Goal: Understand process/instructions

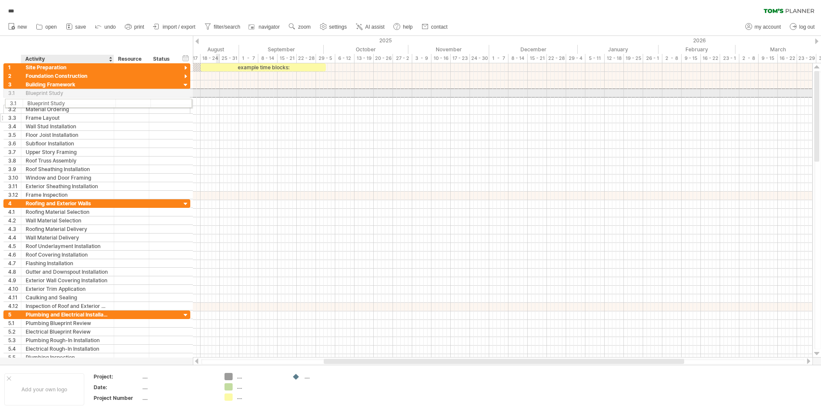
drag, startPoint x: 59, startPoint y: 97, endPoint x: 60, endPoint y: 106, distance: 10.0
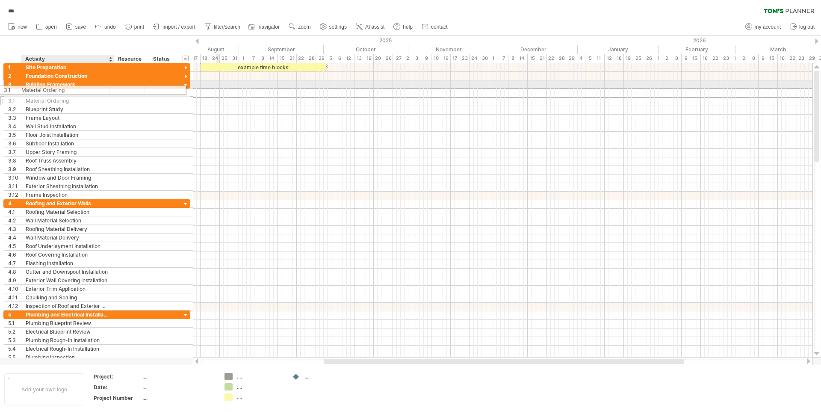
drag, startPoint x: 59, startPoint y: 94, endPoint x: 52, endPoint y: 88, distance: 8.5
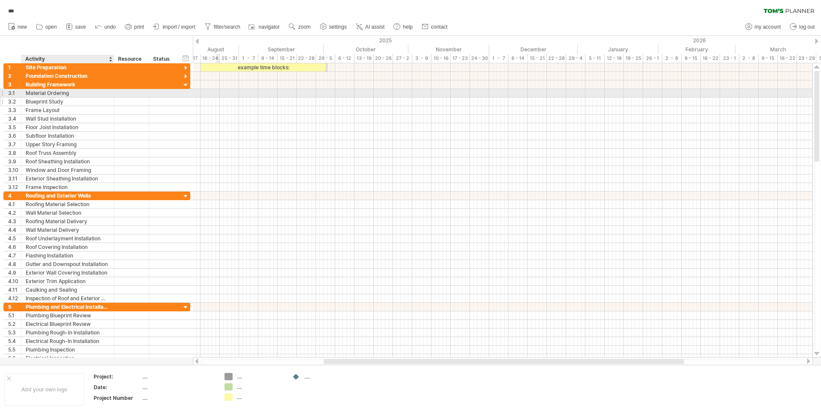
click at [105, 97] on div "Blueprint Study" at bounding box center [68, 101] width 84 height 8
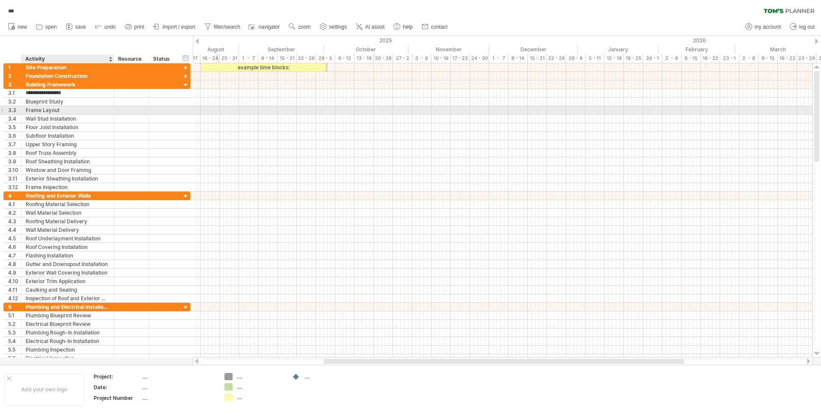
click at [66, 113] on div "Frame Layout" at bounding box center [68, 110] width 84 height 8
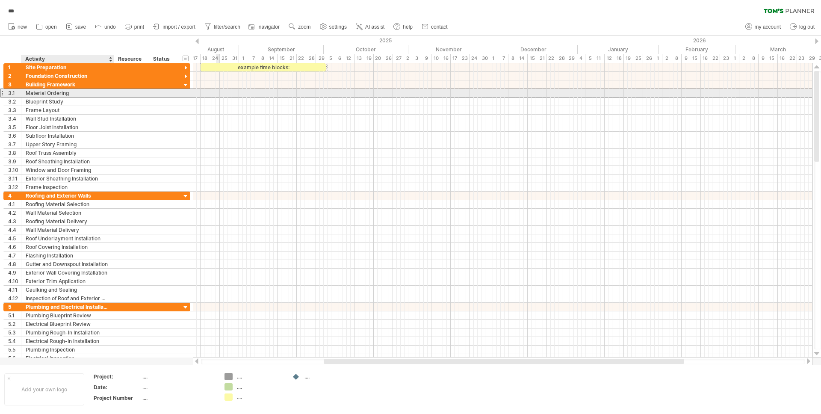
click at [76, 96] on div "Material Ordering" at bounding box center [68, 93] width 84 height 8
click at [41, 94] on div "Material Ordering" at bounding box center [68, 93] width 84 height 8
click at [18, 94] on div at bounding box center [20, 93] width 4 height 9
click at [2, 94] on div at bounding box center [1, 92] width 3 height 9
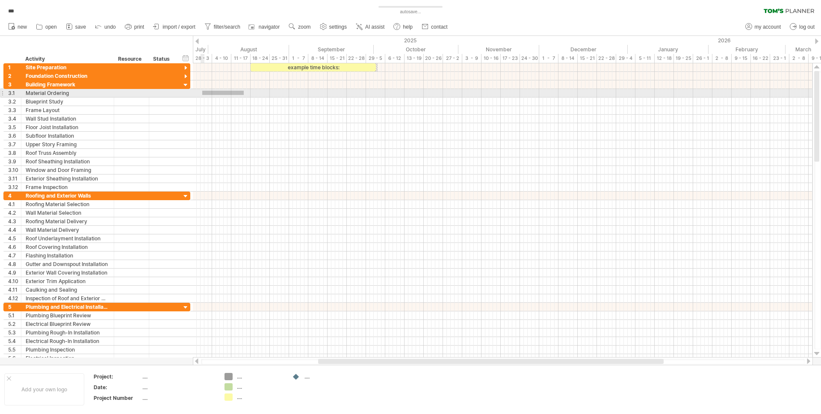
drag, startPoint x: 194, startPoint y: 91, endPoint x: 202, endPoint y: 94, distance: 9.0
click at [202, 94] on div at bounding box center [502, 93] width 619 height 9
drag, startPoint x: 175, startPoint y: 95, endPoint x: 174, endPoint y: 106, distance: 10.3
click at [174, 106] on div "**********" at bounding box center [96, 135] width 187 height 111
click at [80, 92] on div "Material Ordering" at bounding box center [68, 93] width 84 height 8
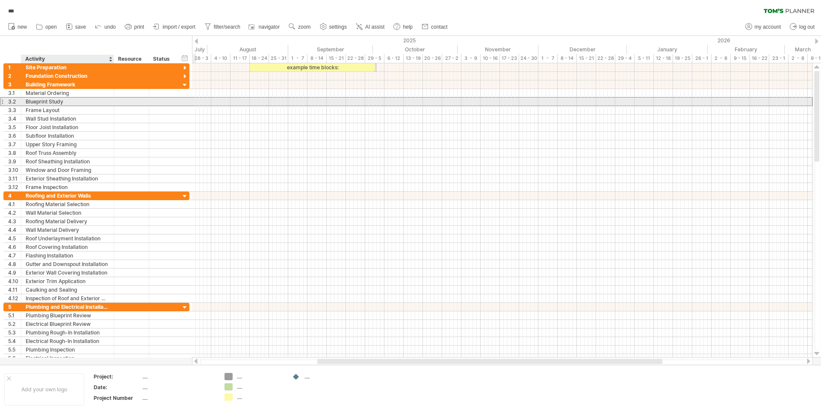
click at [80, 101] on div "Blueprint Study" at bounding box center [68, 101] width 84 height 8
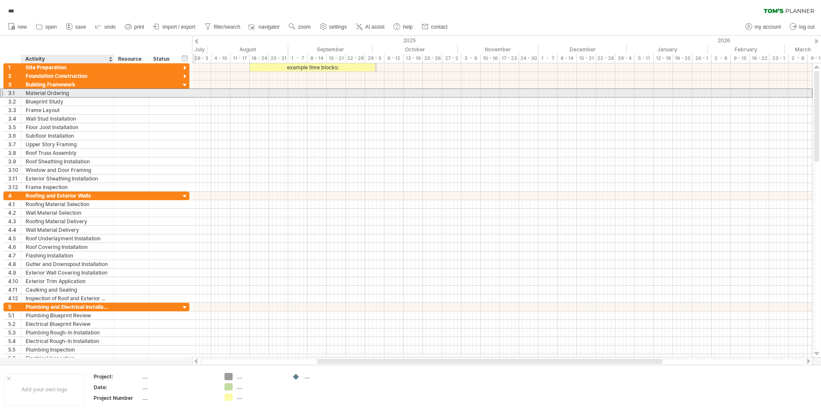
click at [80, 94] on div "Material Ordering" at bounding box center [68, 93] width 84 height 8
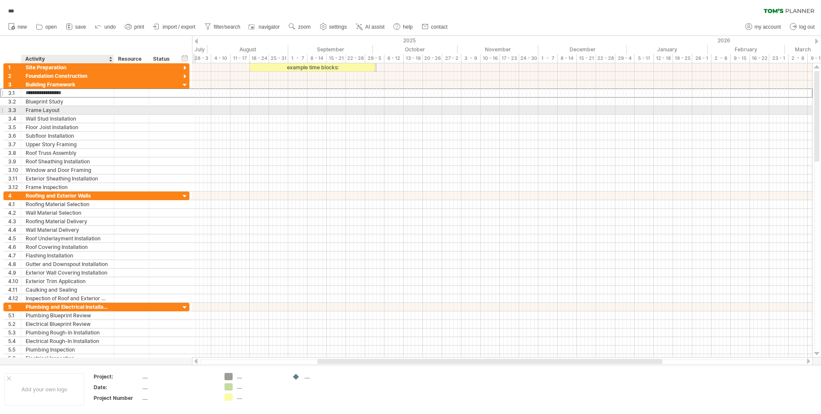
click at [79, 109] on div "Frame Layout" at bounding box center [68, 110] width 84 height 8
click at [82, 95] on div "Material Ordering" at bounding box center [68, 93] width 84 height 8
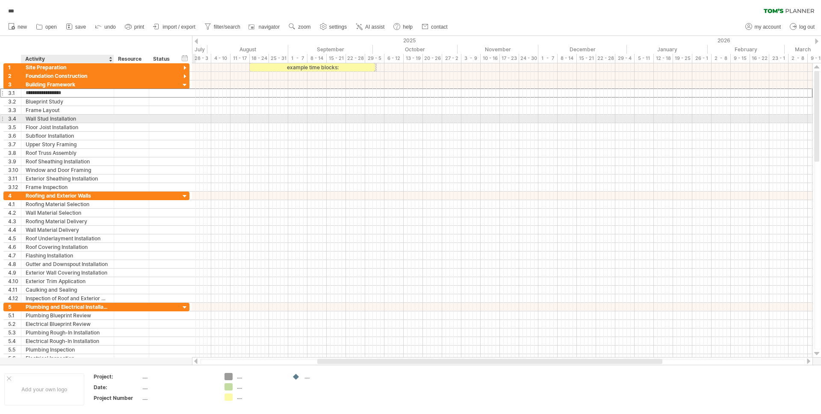
click at [79, 119] on div "Wall Stud Installation" at bounding box center [68, 119] width 84 height 8
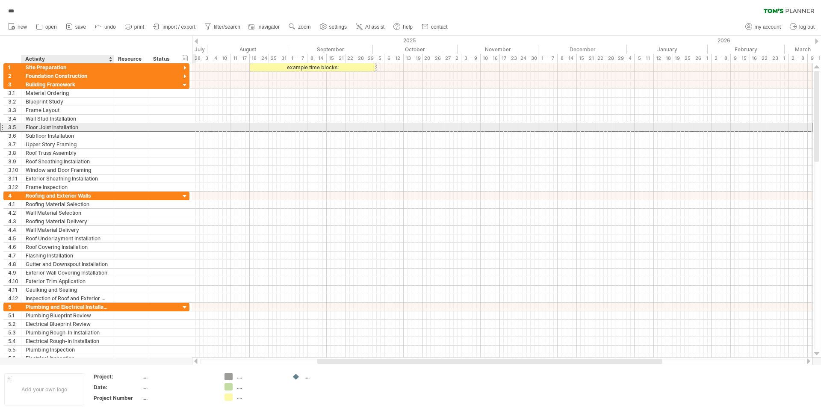
click at [77, 127] on div "Floor Joist Installation" at bounding box center [68, 127] width 84 height 8
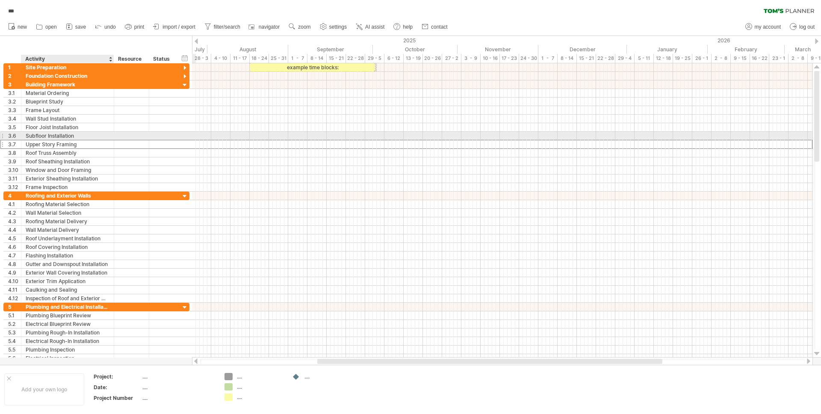
click at [78, 140] on div "Upper Story Framing" at bounding box center [68, 144] width 84 height 8
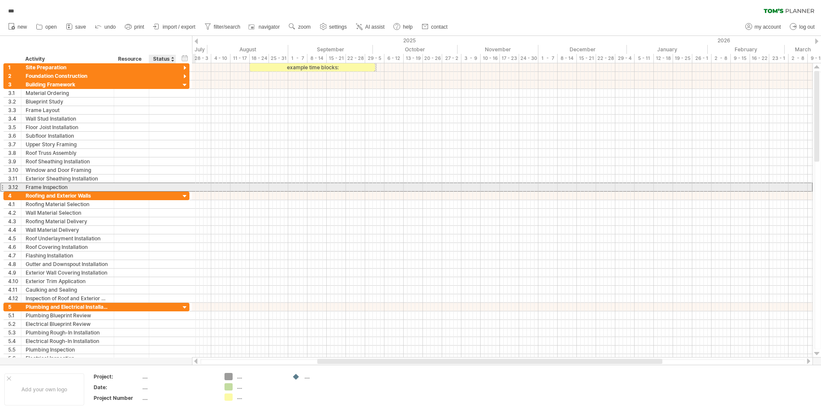
drag, startPoint x: 178, startPoint y: 188, endPoint x: 155, endPoint y: 191, distance: 23.2
click at [155, 191] on div "**********" at bounding box center [96, 187] width 186 height 9
click at [83, 186] on div "Frame Inspection" at bounding box center [68, 187] width 84 height 8
click at [19, 189] on div at bounding box center [20, 187] width 4 height 9
